Goal: Information Seeking & Learning: Learn about a topic

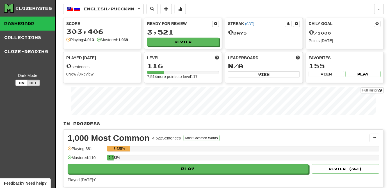
click at [30, 11] on div "Clozemaster" at bounding box center [29, 9] width 51 height 10
click at [12, 7] on icon at bounding box center [8, 8] width 8 height 8
click at [24, 8] on div "Clozemaster" at bounding box center [33, 9] width 36 height 6
click at [6, 11] on icon at bounding box center [8, 8] width 8 height 8
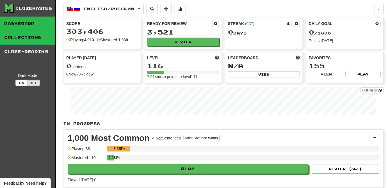
click at [22, 38] on link "Collections" at bounding box center [27, 38] width 55 height 14
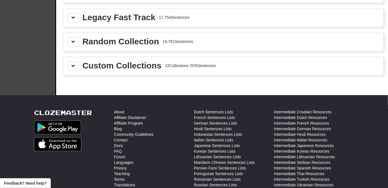
scroll to position [680, 0]
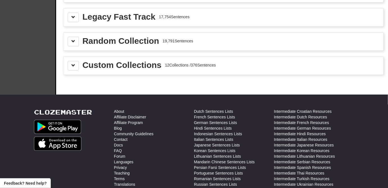
click at [75, 65] on div "Custom Collections 12 Collections / 376 Sentences" at bounding box center [223, 66] width 320 height 18
click at [75, 61] on button at bounding box center [73, 66] width 11 height 10
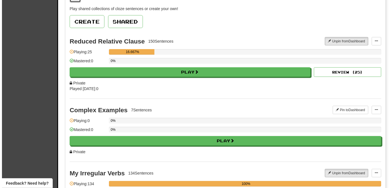
scroll to position [782, 0]
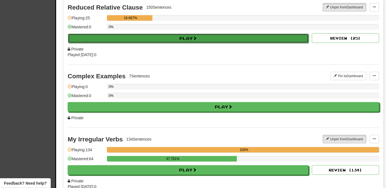
click at [128, 34] on button "Play" at bounding box center [188, 39] width 241 height 10
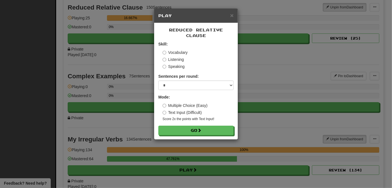
click at [176, 50] on label "Vocabulary" at bounding box center [174, 53] width 25 height 6
click at [183, 75] on div "Sentences per round: * ** ** ** ** ** *** ********" at bounding box center [195, 81] width 75 height 17
click at [183, 80] on select "* ** ** ** ** ** *** ********" at bounding box center [195, 85] width 75 height 10
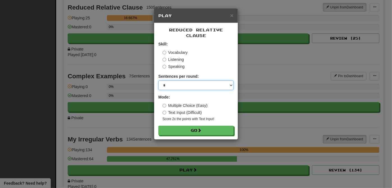
select select "***"
click at [158, 80] on select "* ** ** ** ** ** *** ********" at bounding box center [195, 85] width 75 height 10
click at [179, 103] on label "Multiple Choice (Easy)" at bounding box center [184, 106] width 45 height 6
click at [189, 131] on div "Reduced Relative [PERSON_NAME]: Vocabulary Listening Speaking Sentences per rou…" at bounding box center [196, 81] width 84 height 116
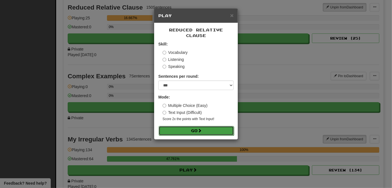
click at [185, 126] on button "Go" at bounding box center [195, 131] width 75 height 10
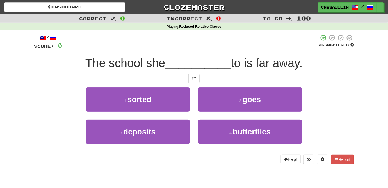
click at [265, 59] on span "to is far away." at bounding box center [267, 62] width 72 height 13
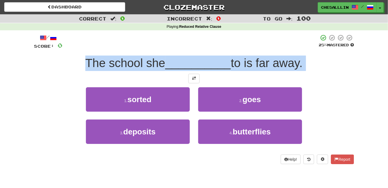
click at [265, 59] on span "to is far away." at bounding box center [267, 62] width 72 height 13
copy body "The school she __________ to is far away. 1 . sorted 2 . goes 3 . deposits 4 . …"
click at [348, 70] on div "The school she __________ to is far away." at bounding box center [194, 63] width 320 height 15
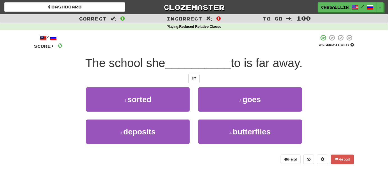
click at [105, 59] on span "The school she" at bounding box center [125, 62] width 80 height 13
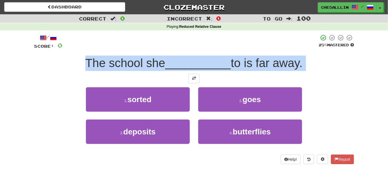
click at [105, 59] on span "The school she" at bounding box center [125, 62] width 80 height 13
click at [348, 104] on div "1 . sorted 2 . goes" at bounding box center [194, 103] width 337 height 32
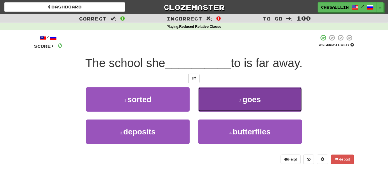
click at [276, 98] on button "2 . goes" at bounding box center [250, 99] width 104 height 24
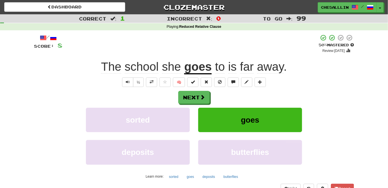
click at [330, 112] on div "sorted goes" at bounding box center [194, 124] width 337 height 32
click at [194, 91] on button "Next" at bounding box center [193, 97] width 31 height 13
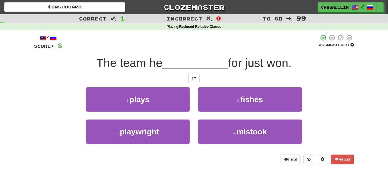
click at [319, 116] on div "1 . plays 2 . fishes" at bounding box center [194, 103] width 337 height 32
drag, startPoint x: 305, startPoint y: 61, endPoint x: 96, endPoint y: 69, distance: 209.6
click at [96, 69] on div "/ Score: 8 25 % Mastered The team he __________ for just won. 1 . plays 2 . fis…" at bounding box center [194, 99] width 320 height 130
click at [83, 63] on div "The team he __________ for just won." at bounding box center [194, 63] width 320 height 15
drag, startPoint x: 85, startPoint y: 60, endPoint x: 350, endPoint y: 57, distance: 265.0
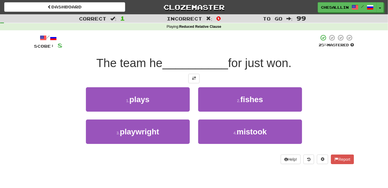
click at [350, 57] on div "The team he __________ for just won." at bounding box center [194, 63] width 320 height 15
click at [310, 71] on div "/ Score: 8 25 % Mastered The team he __________ for just won. 1 . plays 2 . fis…" at bounding box center [194, 99] width 320 height 130
drag, startPoint x: 311, startPoint y: 66, endPoint x: 96, endPoint y: 66, distance: 214.8
click at [96, 66] on div "The team he __________ for just won." at bounding box center [194, 63] width 320 height 15
click at [96, 66] on span "The team he" at bounding box center [129, 62] width 66 height 13
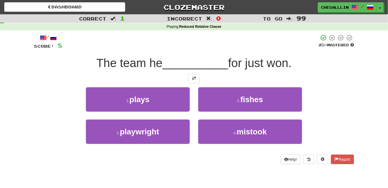
drag, startPoint x: 83, startPoint y: 63, endPoint x: 345, endPoint y: 57, distance: 261.7
click at [345, 57] on div "The team he __________ for just won." at bounding box center [194, 63] width 320 height 15
click at [295, 67] on div "The team he __________ for just won." at bounding box center [194, 63] width 320 height 15
drag, startPoint x: 307, startPoint y: 66, endPoint x: 87, endPoint y: 65, distance: 220.2
click at [87, 65] on div "The team he __________ for just won." at bounding box center [194, 63] width 320 height 15
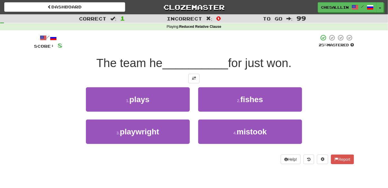
click at [87, 62] on div "The team he __________ for just won." at bounding box center [194, 63] width 320 height 15
drag, startPoint x: 93, startPoint y: 62, endPoint x: 316, endPoint y: 58, distance: 223.8
click at [316, 58] on div "The team he __________ for just won." at bounding box center [194, 63] width 320 height 15
click at [314, 57] on div "The team he __________ for just won." at bounding box center [194, 63] width 320 height 15
drag, startPoint x: 324, startPoint y: 66, endPoint x: 90, endPoint y: 65, distance: 234.5
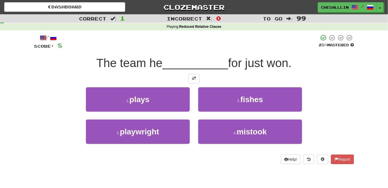
click at [90, 65] on div "The team he __________ for just won." at bounding box center [194, 63] width 320 height 15
click at [84, 65] on div "The team he __________ for just won." at bounding box center [194, 63] width 320 height 15
drag, startPoint x: 73, startPoint y: 66, endPoint x: 299, endPoint y: 59, distance: 225.9
click at [299, 59] on div "The team he __________ for just won." at bounding box center [194, 63] width 320 height 15
click at [301, 64] on div "The team he __________ for just won." at bounding box center [194, 63] width 320 height 15
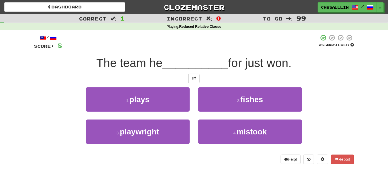
click at [306, 64] on div "The team he __________ for just won." at bounding box center [194, 63] width 320 height 15
drag, startPoint x: 312, startPoint y: 64, endPoint x: 99, endPoint y: 69, distance: 213.2
click at [99, 69] on div "The team he __________ for just won." at bounding box center [194, 63] width 320 height 15
click at [96, 67] on span "The team he" at bounding box center [129, 62] width 66 height 13
drag, startPoint x: 179, startPoint y: 27, endPoint x: 262, endPoint y: 27, distance: 83.9
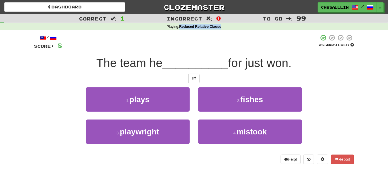
click at [262, 27] on div "Playing : Reduced Relative Clause" at bounding box center [194, 26] width 388 height 5
